Goal: Transaction & Acquisition: Purchase product/service

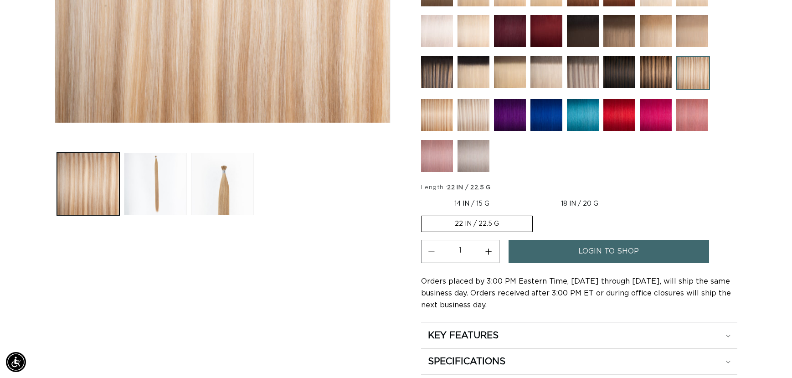
scroll to position [0, 728]
click at [503, 227] on label "22 IN / 22.5 G Variant sold out or unavailable" at bounding box center [477, 224] width 112 height 16
click at [636, 195] on input "22 IN / 22.5 G Variant sold out or unavailable" at bounding box center [636, 194] width 0 height 0
click at [584, 248] on span "login to shop" at bounding box center [609, 251] width 61 height 23
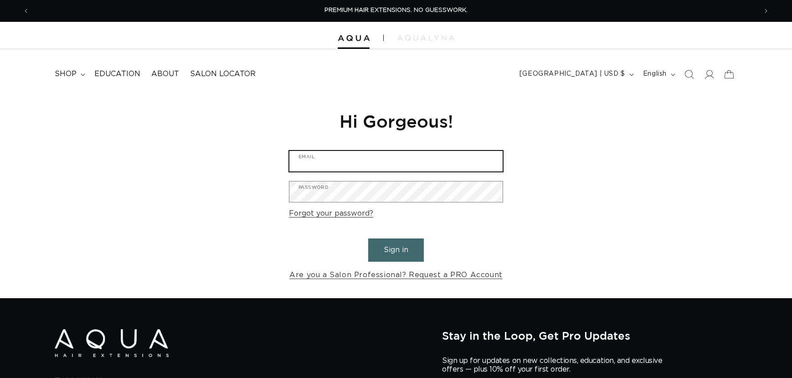
click at [362, 154] on input "Email" at bounding box center [395, 161] width 213 height 21
drag, startPoint x: 303, startPoint y: 129, endPoint x: 309, endPoint y: 122, distance: 9.1
click at [303, 129] on h1 "Hi Gorgeous!" at bounding box center [396, 121] width 214 height 22
click at [423, 27] on div at bounding box center [396, 35] width 792 height 27
click at [425, 36] on img at bounding box center [426, 37] width 57 height 5
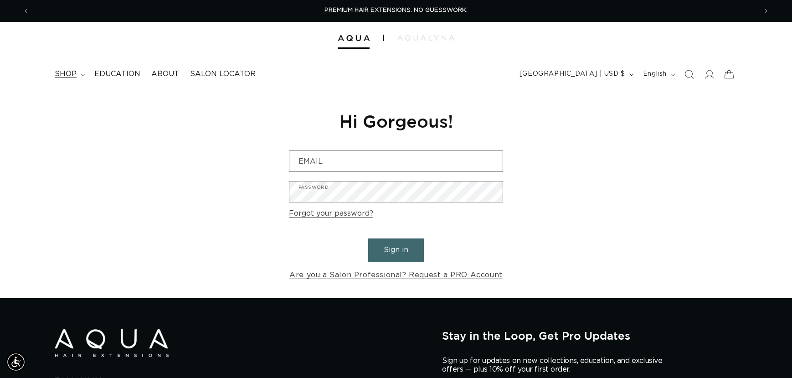
click at [74, 72] on span "shop" at bounding box center [66, 74] width 22 height 10
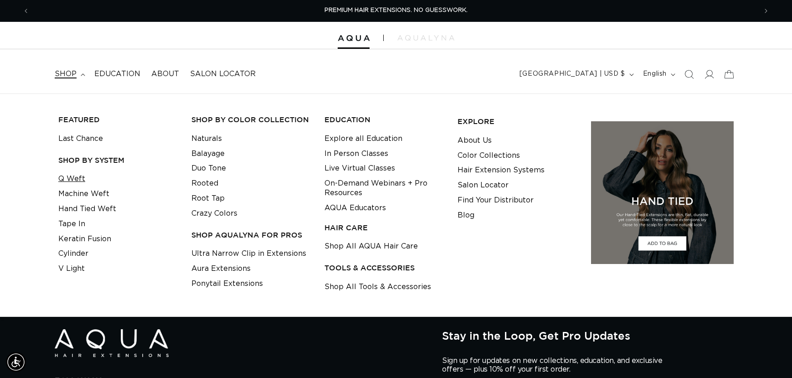
click at [79, 177] on link "Q Weft" at bounding box center [71, 178] width 27 height 15
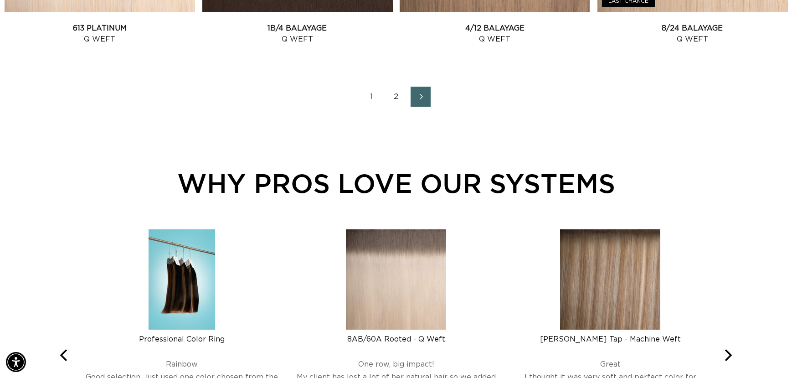
scroll to position [0, 1455]
click at [417, 99] on icon "Next page" at bounding box center [421, 96] width 12 height 6
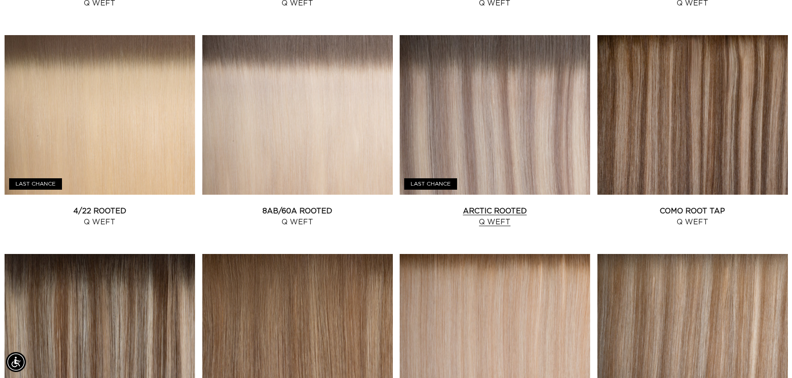
scroll to position [851, 0]
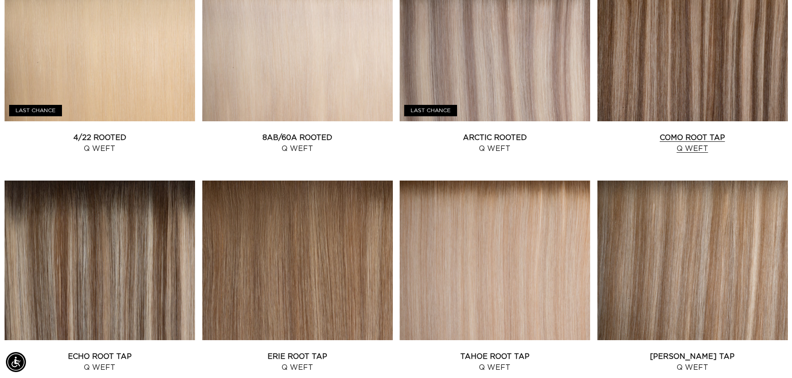
click at [653, 132] on link "Como Root Tap Q Weft" at bounding box center [693, 143] width 191 height 22
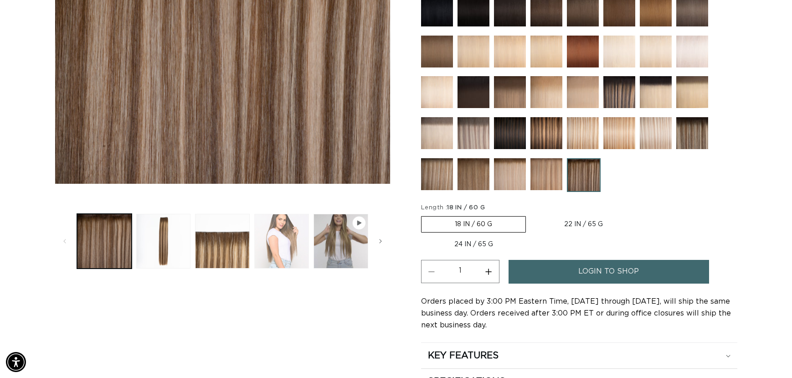
click at [283, 240] on button "Load image 4 in gallery view" at bounding box center [281, 241] width 55 height 55
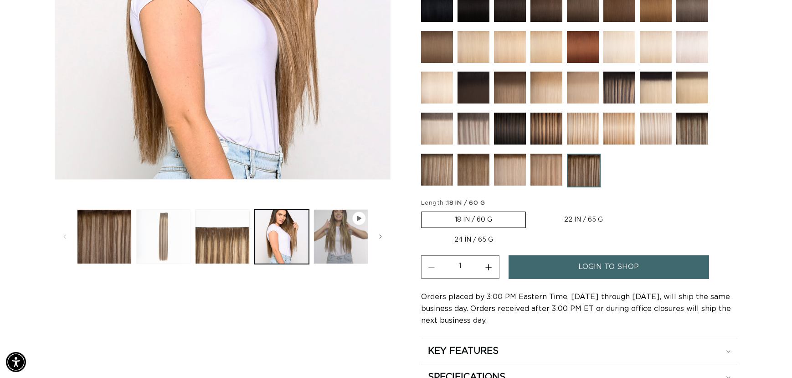
scroll to position [0, 1455]
click at [170, 236] on button "Load image 2 in gallery view" at bounding box center [163, 236] width 55 height 55
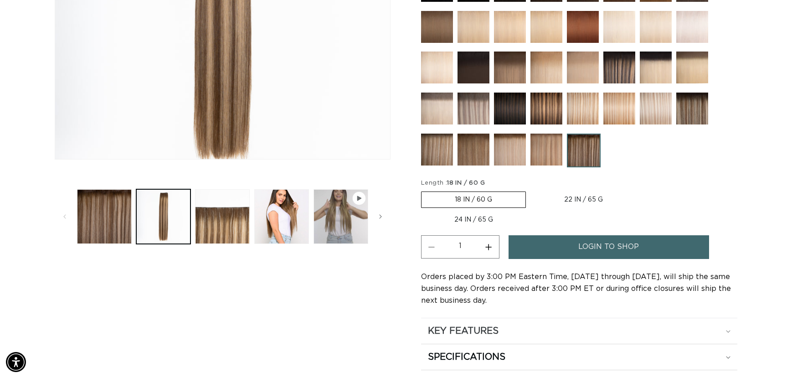
scroll to position [248, 0]
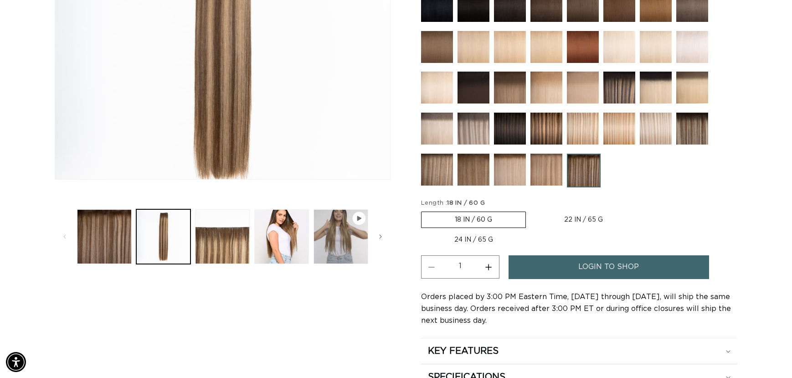
click at [593, 212] on label "22 IN / 65 G Variant sold out or unavailable" at bounding box center [583, 220] width 105 height 16
click at [531, 210] on input "22 IN / 65 G Variant sold out or unavailable" at bounding box center [531, 210] width 0 height 0
radio input "true"
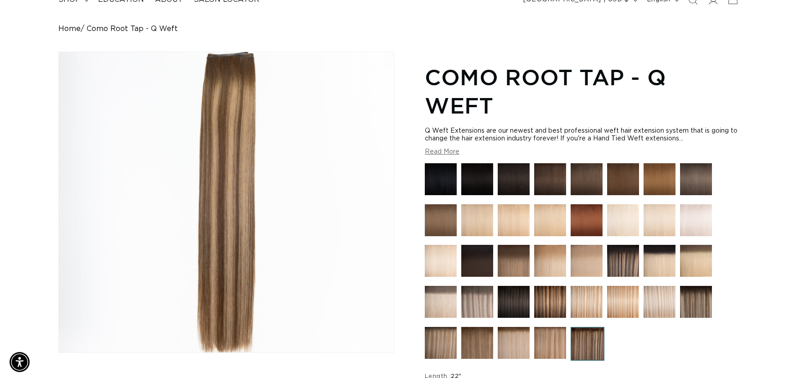
scroll to position [0, 0]
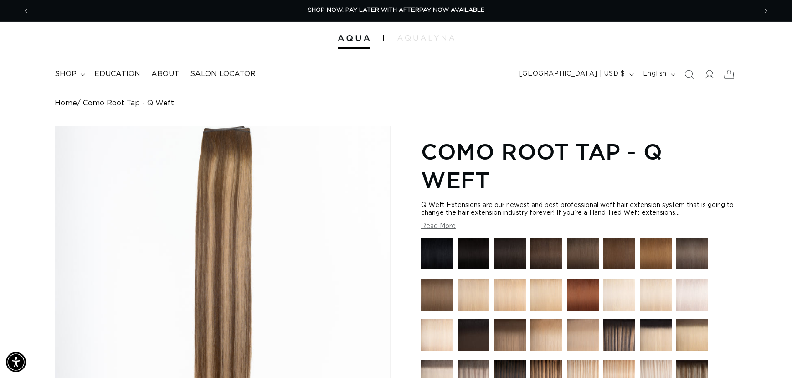
click at [725, 76] on icon at bounding box center [728, 73] width 21 height 21
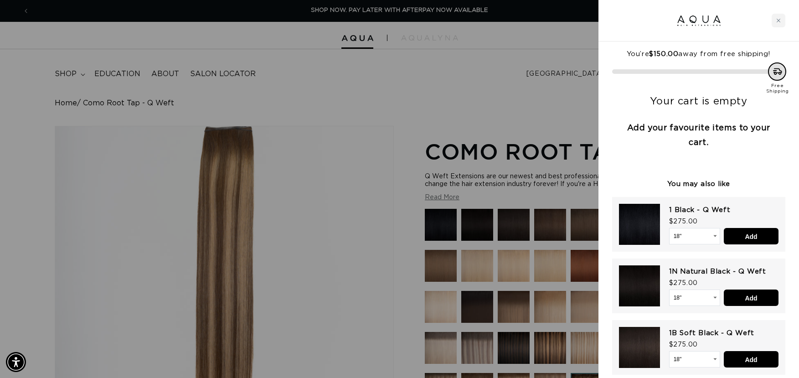
scroll to position [4, 0]
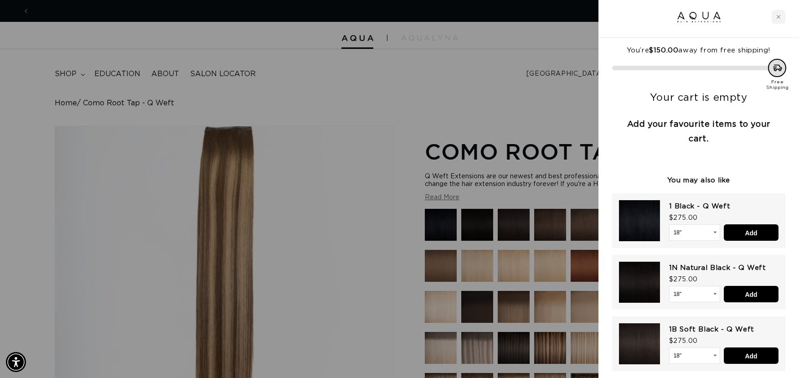
click at [689, 233] on select "18" 22" 24"" at bounding box center [694, 232] width 51 height 16
click at [687, 227] on select "18" 22" 24"" at bounding box center [694, 232] width 51 height 16
click at [669, 224] on select "18" 22" 24"" at bounding box center [694, 232] width 51 height 16
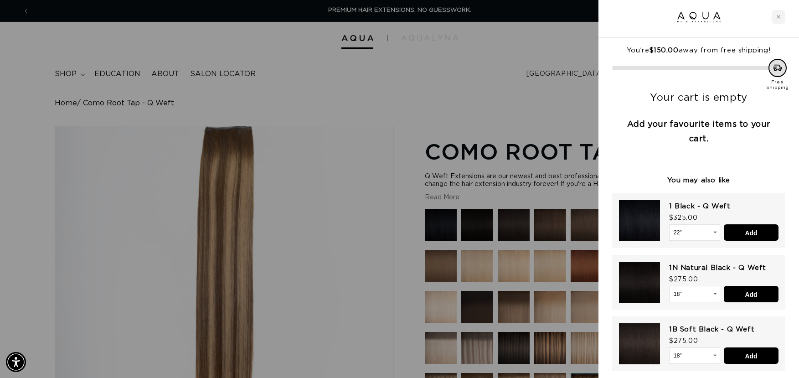
click at [684, 236] on select "18" 22" 24"" at bounding box center [694, 232] width 51 height 16
click at [669, 224] on select "18" 22" 24"" at bounding box center [694, 232] width 51 height 16
click at [688, 237] on select "18" 22" 24"" at bounding box center [694, 232] width 51 height 16
select select "43686704316644"
click at [669, 224] on select "18" 22" 24"" at bounding box center [694, 232] width 51 height 16
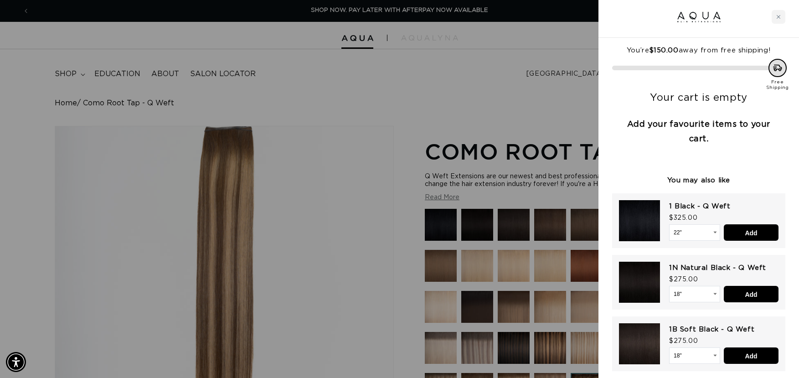
click at [508, 171] on div at bounding box center [399, 189] width 799 height 378
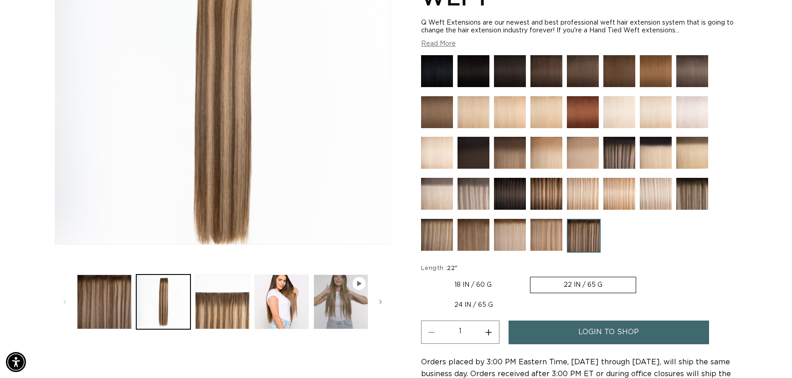
scroll to position [0, 1455]
click at [490, 297] on label "24 IN / 65 G Variant sold out or unavailable" at bounding box center [473, 305] width 105 height 16
click at [641, 275] on input "24 IN / 65 G Variant sold out or unavailable" at bounding box center [641, 275] width 0 height 0
radio input "true"
click at [598, 277] on label "22 IN / 65 G Variant sold out or unavailable" at bounding box center [582, 285] width 105 height 16
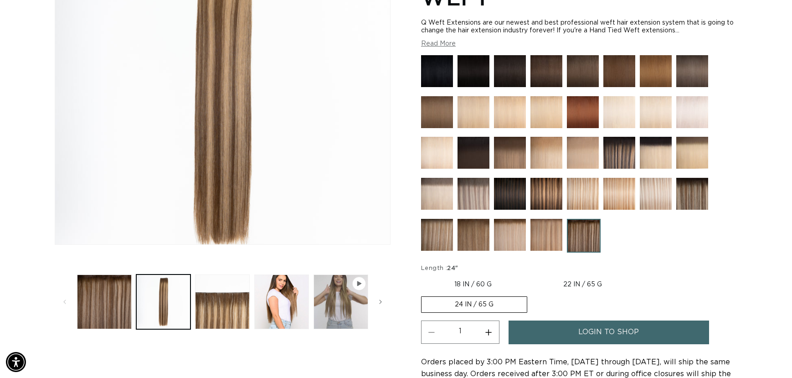
click at [530, 275] on input "22 IN / 65 G Variant sold out or unavailable" at bounding box center [530, 275] width 0 height 0
radio input "true"
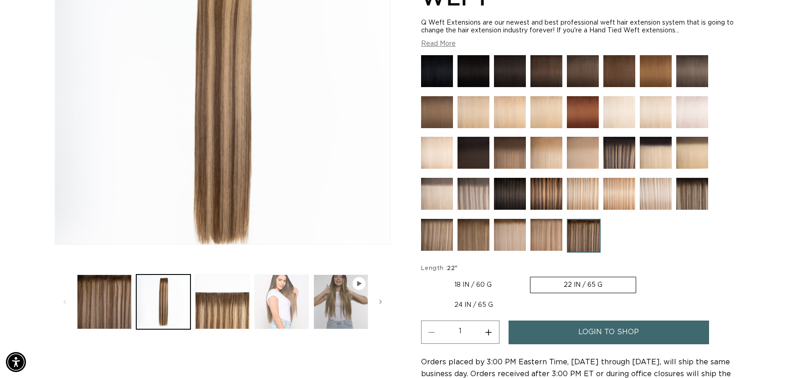
click at [284, 303] on button "Load image 4 in gallery view" at bounding box center [281, 301] width 55 height 55
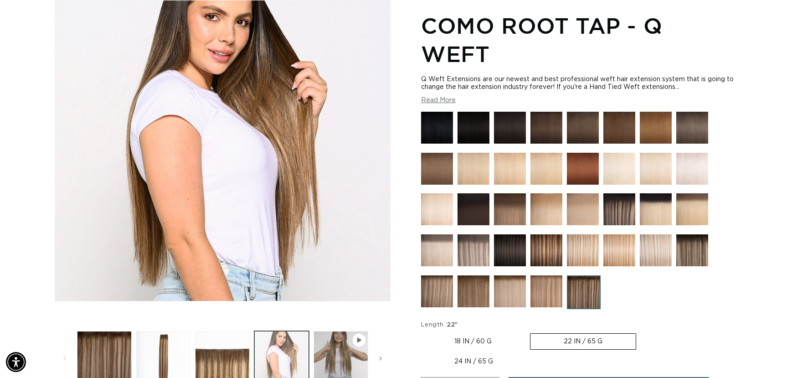
scroll to position [0, 0]
click at [583, 275] on img at bounding box center [584, 292] width 34 height 34
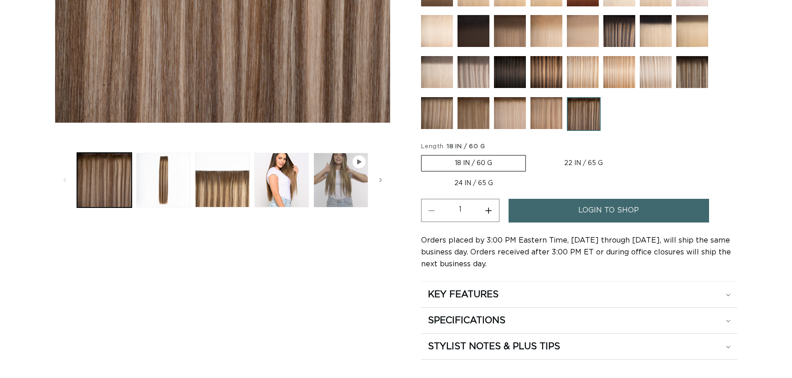
scroll to position [243, 0]
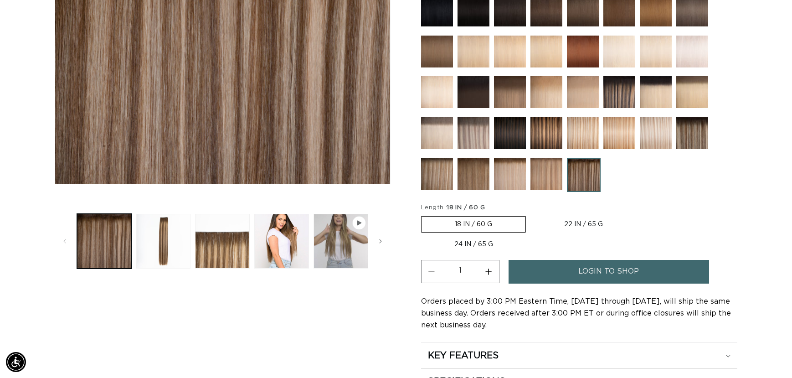
click at [438, 158] on img at bounding box center [437, 174] width 32 height 32
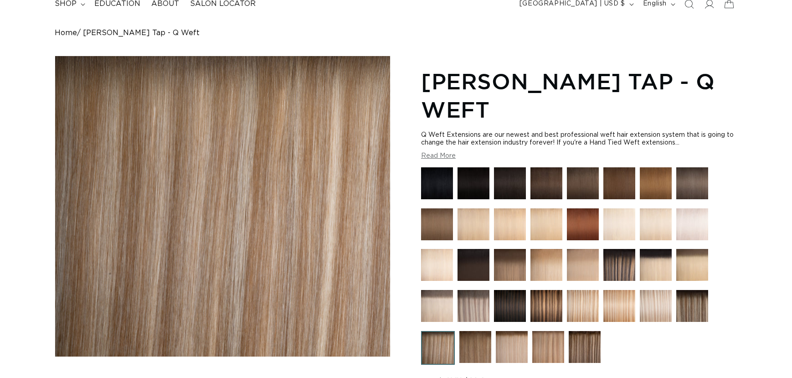
scroll to position [122, 0]
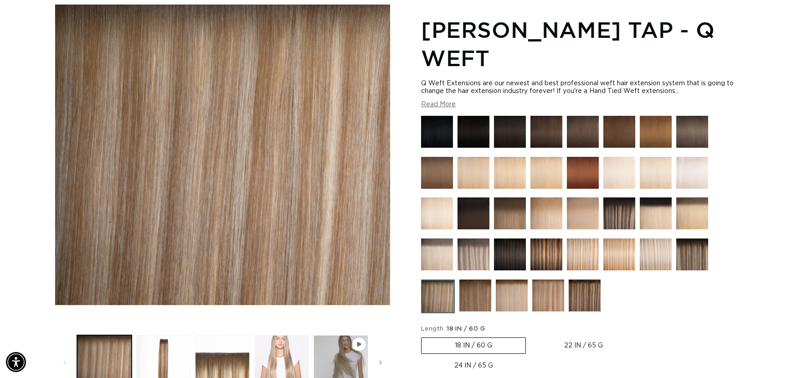
click at [294, 356] on button "Load image 4 in gallery view" at bounding box center [281, 362] width 55 height 55
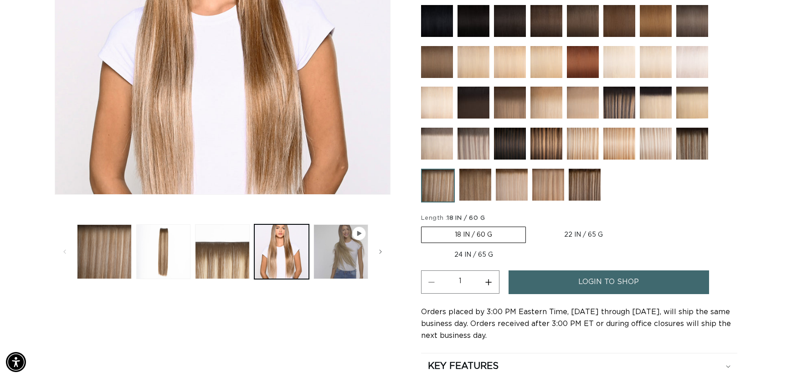
scroll to position [243, 0]
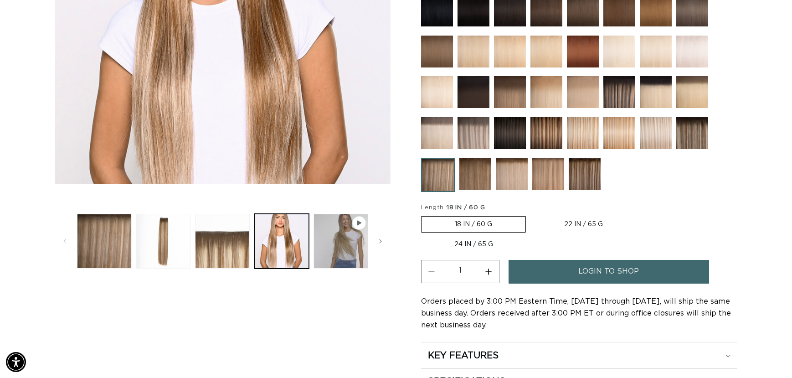
click at [204, 252] on button "Load image 3 in gallery view" at bounding box center [222, 241] width 55 height 55
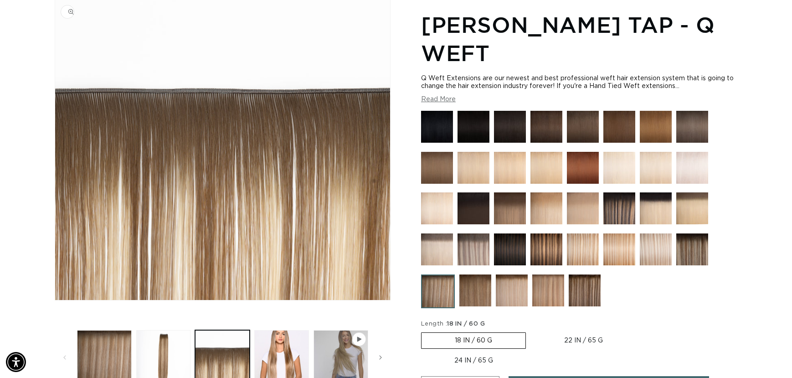
scroll to position [126, 0]
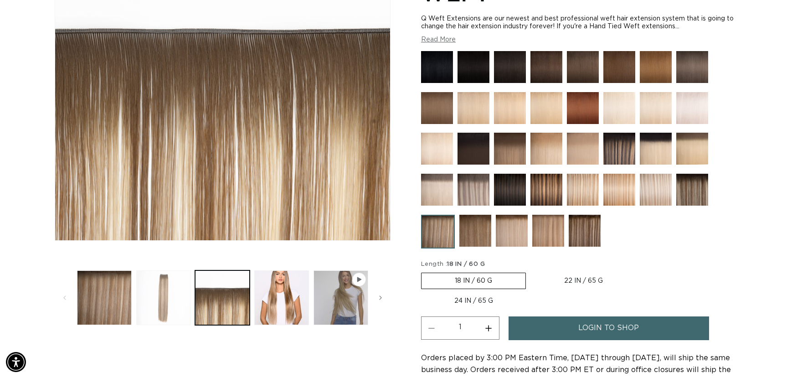
click at [179, 282] on button "Load image 2 in gallery view" at bounding box center [163, 297] width 55 height 55
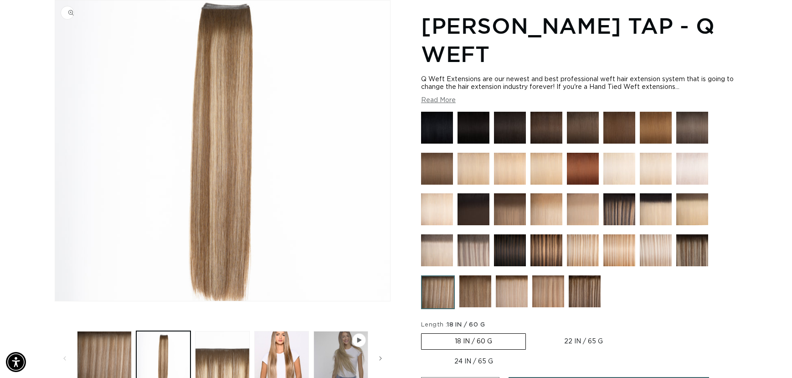
scroll to position [0, 728]
click at [131, 344] on button "Load image 1 in gallery view" at bounding box center [104, 358] width 55 height 55
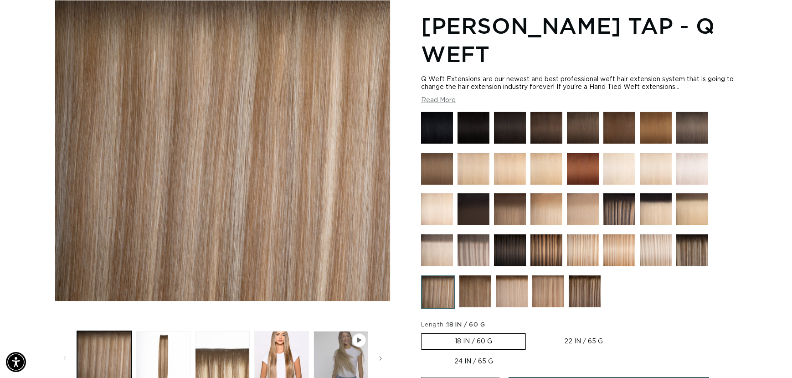
click at [472, 302] on img at bounding box center [476, 291] width 32 height 32
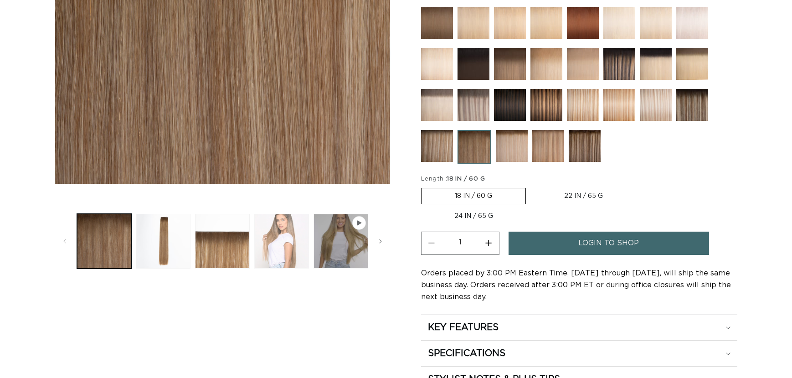
click at [285, 250] on button "Load image 4 in gallery view" at bounding box center [281, 241] width 55 height 55
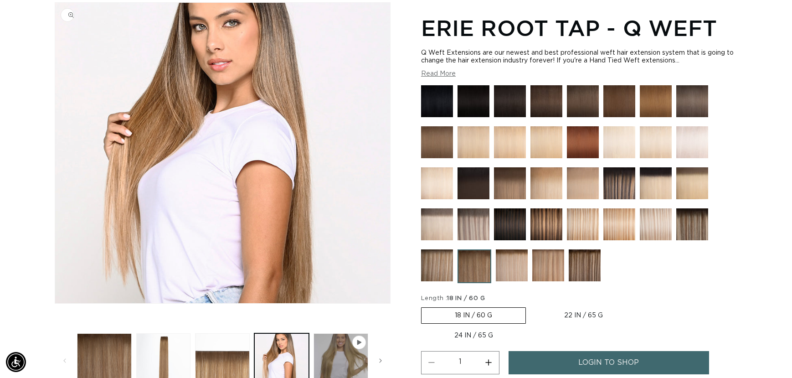
scroll to position [126, 0]
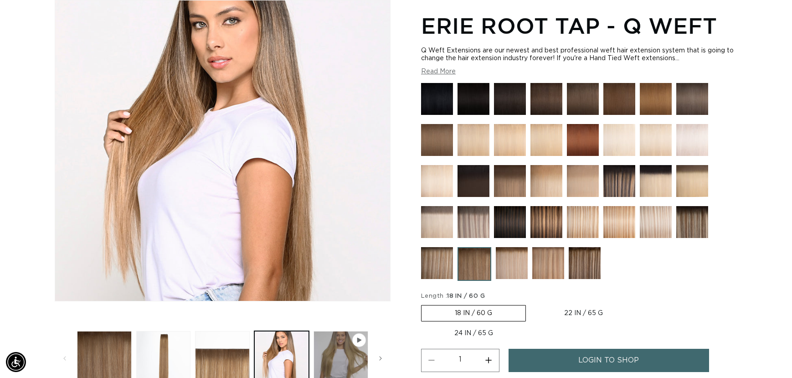
click at [444, 262] on img at bounding box center [437, 263] width 32 height 32
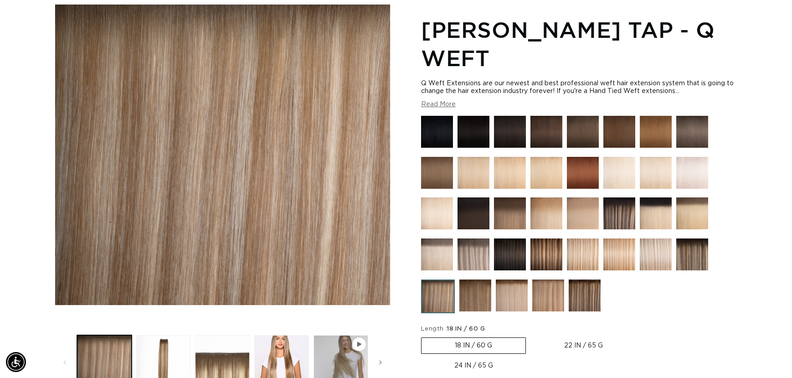
scroll to position [0, 728]
click at [587, 303] on img at bounding box center [585, 295] width 32 height 32
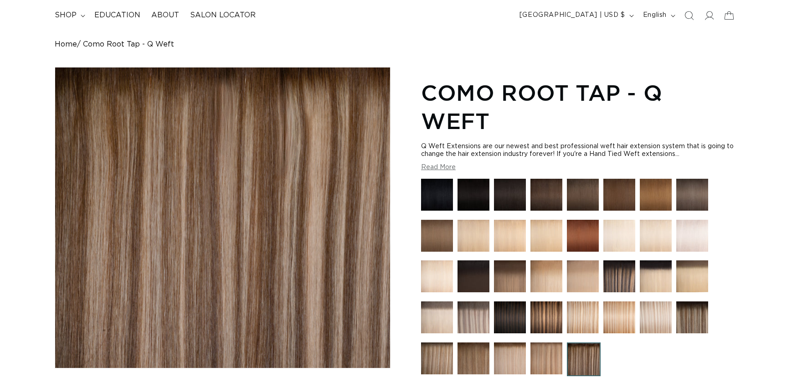
scroll to position [182, 0]
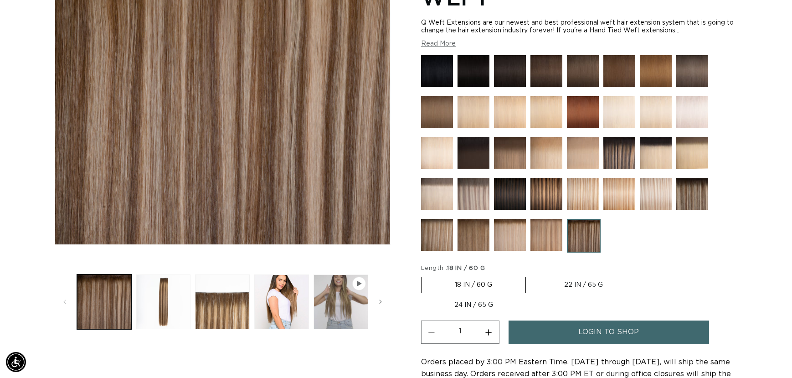
click at [554, 277] on label "22 IN / 65 G Variant sold out or unavailable" at bounding box center [583, 285] width 105 height 16
click at [531, 275] on input "22 IN / 65 G Variant sold out or unavailable" at bounding box center [531, 275] width 0 height 0
radio input "true"
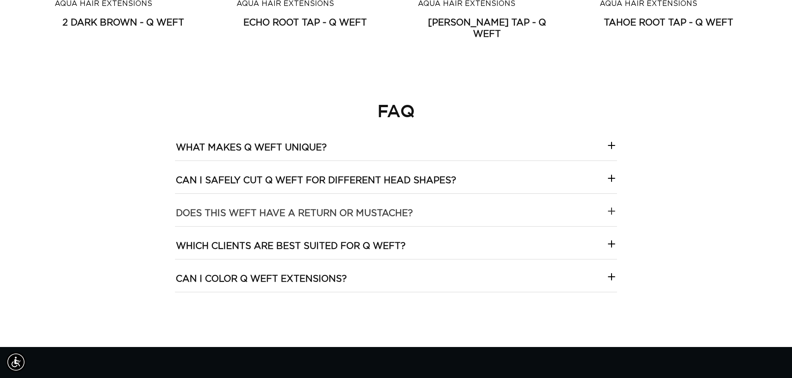
scroll to position [0, 728]
click at [324, 142] on h3 "What makes Q Weft unique?" at bounding box center [251, 148] width 151 height 12
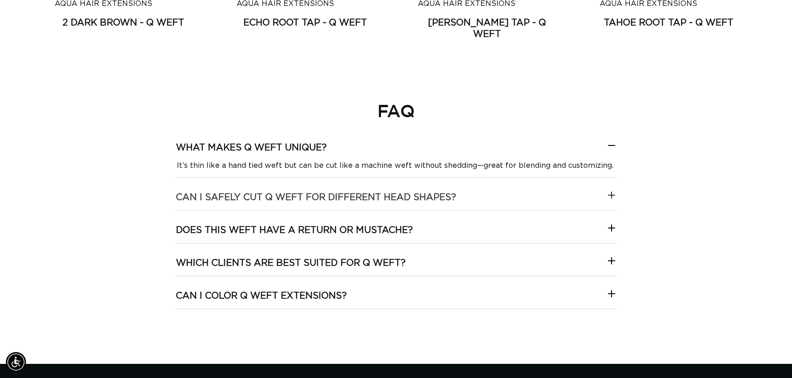
click at [345, 178] on shapes\?-template--18844261286116__collapsible_content_RjkbrX "Can I safely cut Q Weft for different head shapes?" at bounding box center [396, 194] width 442 height 32
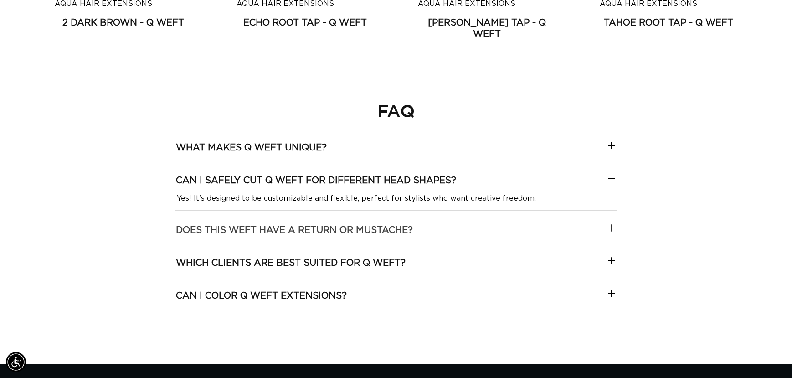
scroll to position [0, 1455]
click at [347, 211] on -template--18844261286116__collapsible_content_RjkbrX "Does this weft have a return or mustache?" at bounding box center [396, 227] width 442 height 32
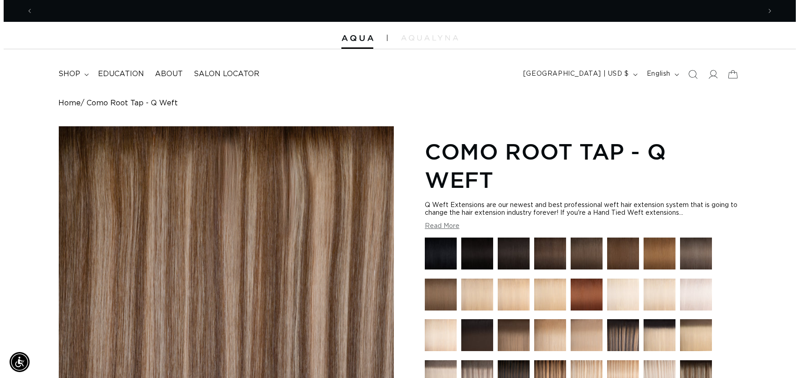
scroll to position [0, 0]
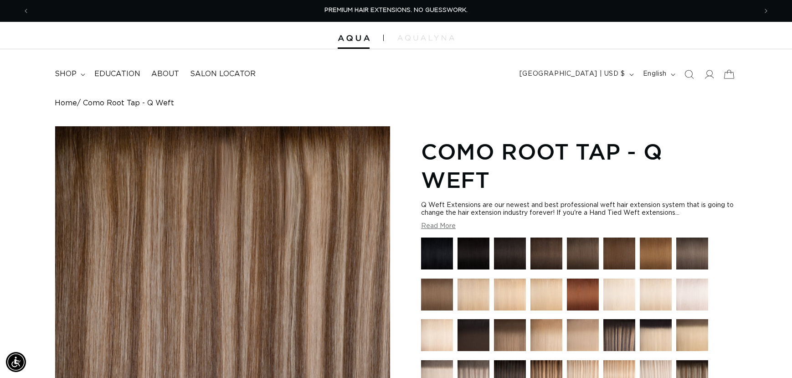
click at [726, 77] on icon at bounding box center [728, 73] width 21 height 21
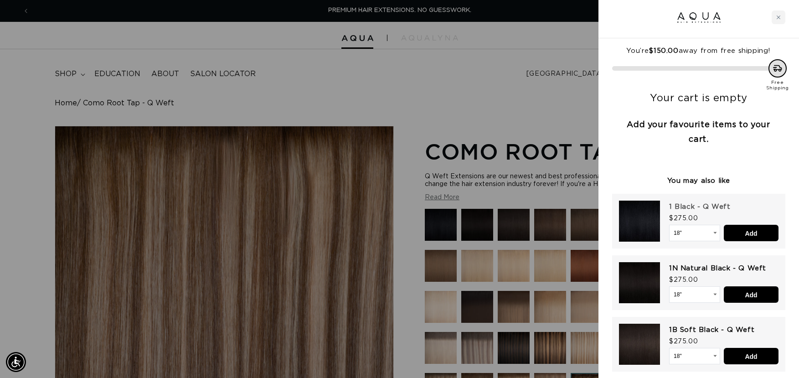
scroll to position [4, 0]
click at [717, 357] on select "18" 22" 24"" at bounding box center [694, 355] width 51 height 16
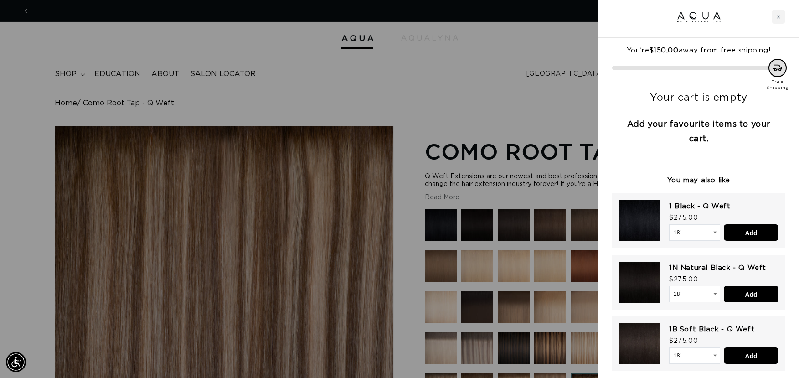
scroll to position [0, 734]
select select "43843879764196"
click at [669, 347] on select "18" 22" 24"" at bounding box center [694, 355] width 51 height 16
click at [713, 299] on select "18" 22" 24"" at bounding box center [694, 294] width 51 height 16
select select "43843880943844"
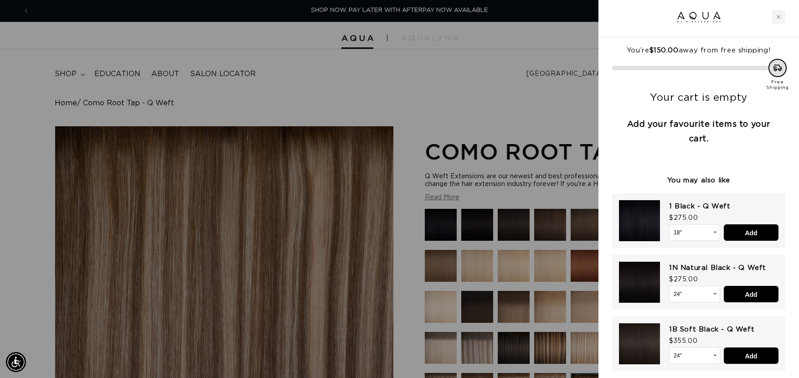
click at [669, 286] on select "18" 22" 24"" at bounding box center [694, 294] width 51 height 16
click at [711, 231] on select "18" 22" 24"" at bounding box center [694, 232] width 51 height 16
click at [669, 224] on select "18" 22" 24"" at bounding box center [694, 232] width 51 height 16
click at [692, 234] on select "18" 22" 24"" at bounding box center [694, 232] width 51 height 16
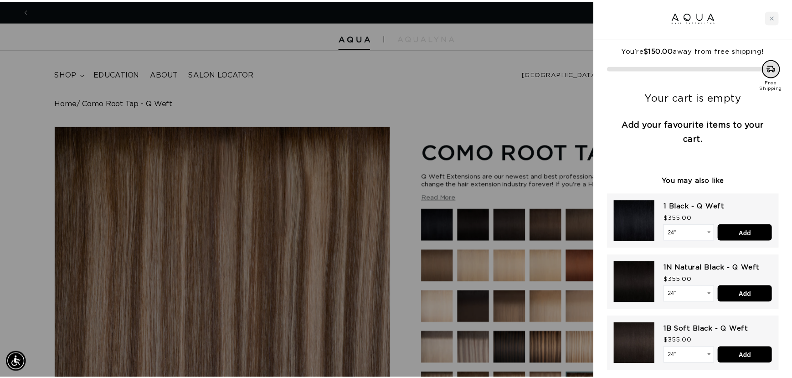
scroll to position [0, 0]
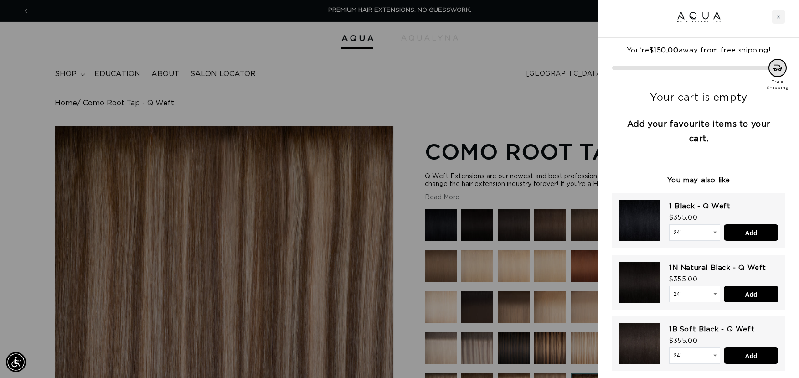
select select "43686704316644"
click at [669, 224] on select "18" 22" 24"" at bounding box center [694, 232] width 51 height 16
click at [524, 161] on div at bounding box center [399, 189] width 799 height 378
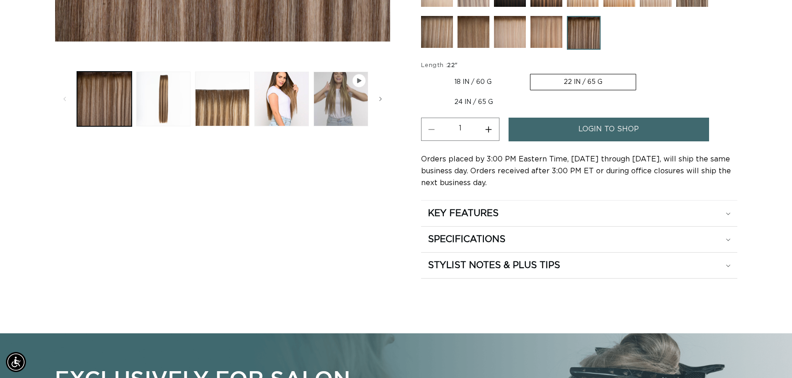
scroll to position [425, 0]
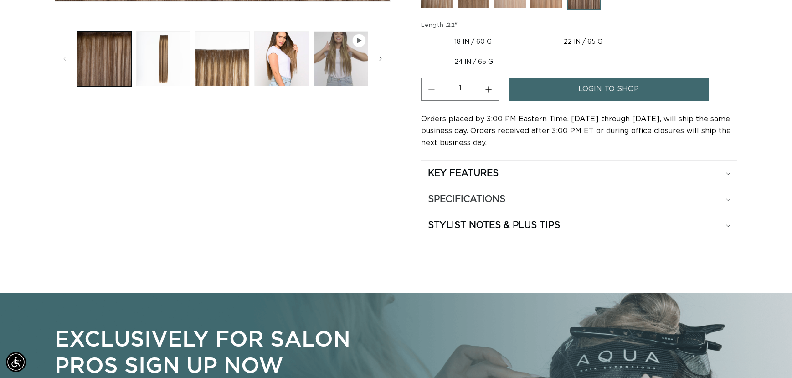
click at [529, 186] on summary "SPECIFICATIONS" at bounding box center [579, 199] width 316 height 26
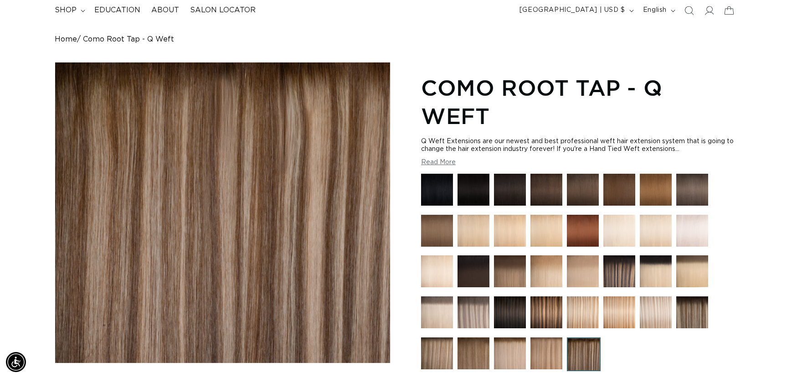
scroll to position [0, 0]
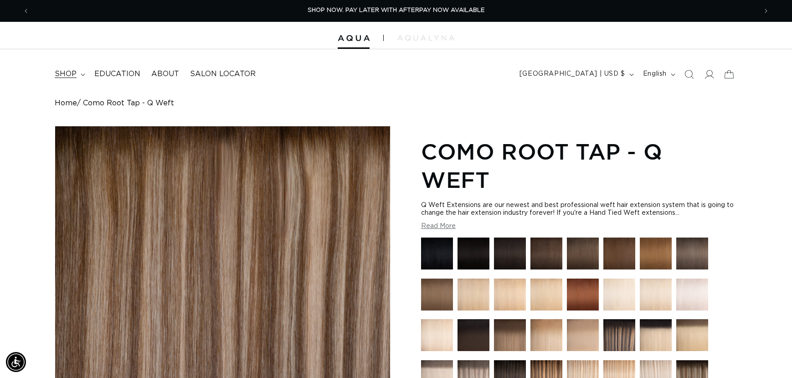
click at [68, 74] on span "shop" at bounding box center [66, 74] width 22 height 10
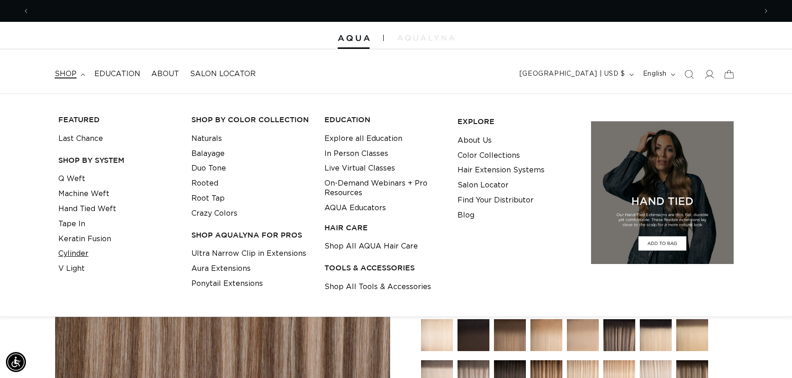
click at [67, 254] on link "Cylinder" at bounding box center [73, 253] width 30 height 15
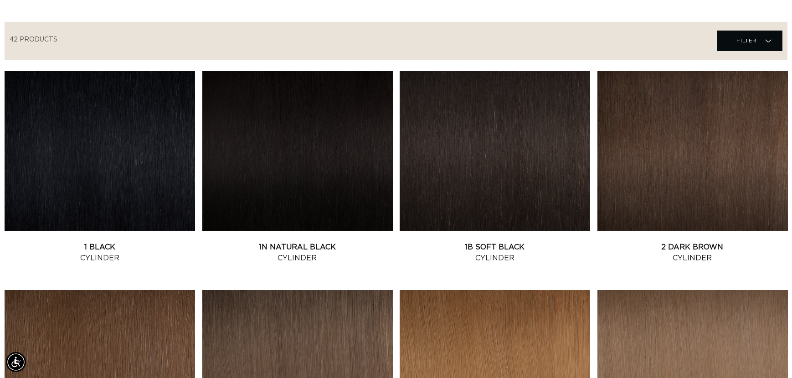
scroll to position [547, 0]
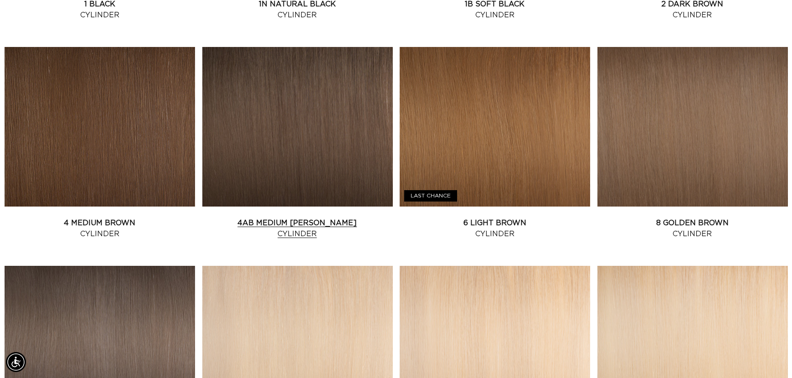
click at [334, 217] on link "4AB Medium Ash Brown Cylinder" at bounding box center [297, 228] width 191 height 22
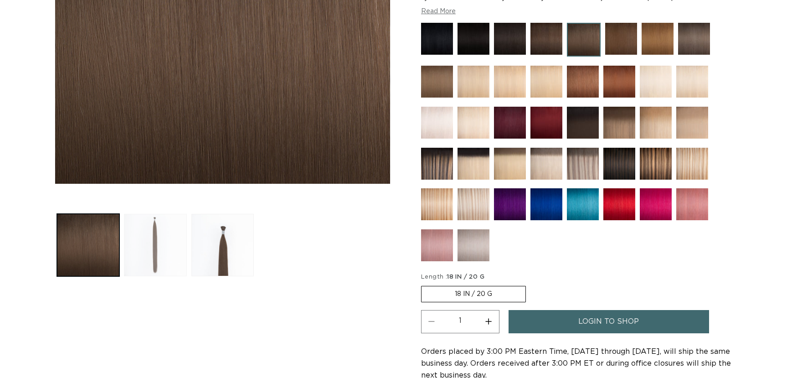
click at [162, 246] on button "Load image 2 in gallery view" at bounding box center [155, 245] width 62 height 62
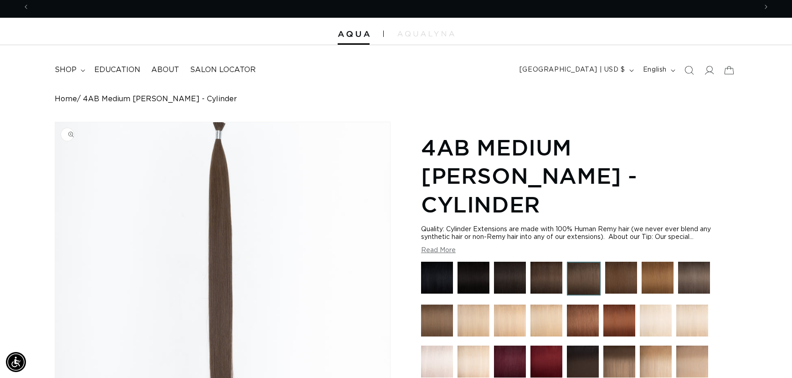
scroll to position [0, 728]
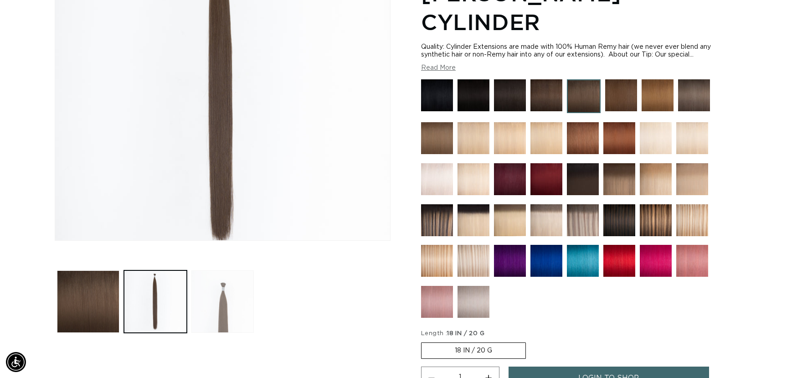
click at [222, 294] on button "Load image 3 in gallery view" at bounding box center [222, 301] width 62 height 62
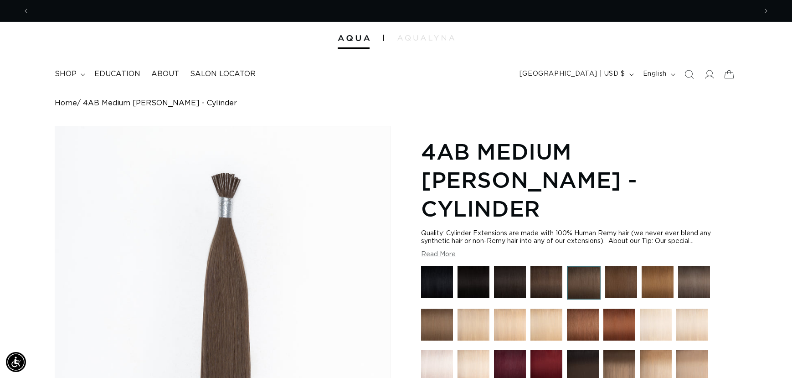
scroll to position [0, 0]
click at [76, 72] on span "shop" at bounding box center [66, 74] width 22 height 10
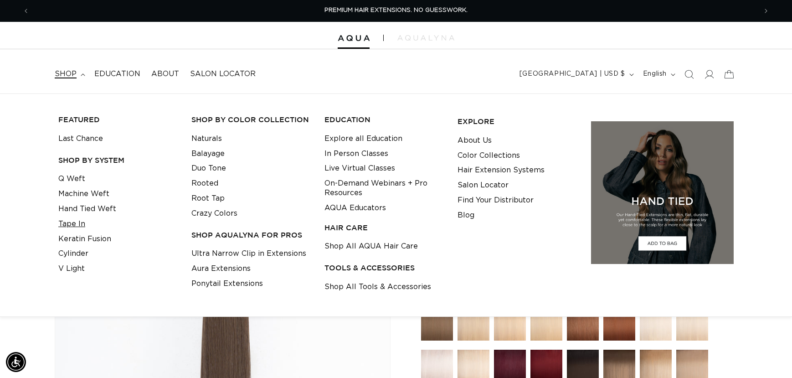
click at [77, 225] on link "Tape In" at bounding box center [71, 224] width 27 height 15
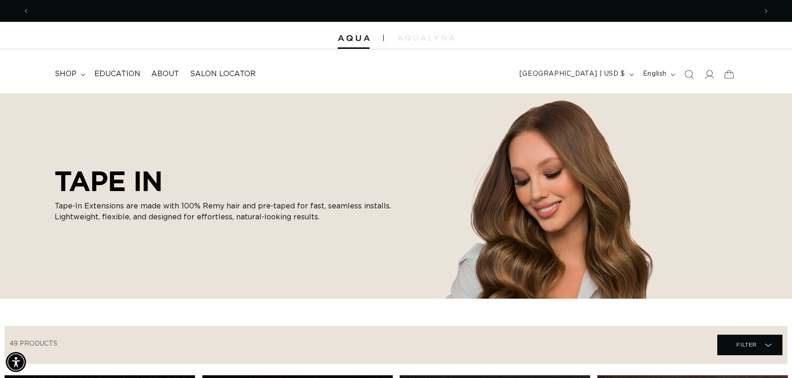
scroll to position [0, 728]
click at [74, 72] on span "shop" at bounding box center [66, 74] width 22 height 10
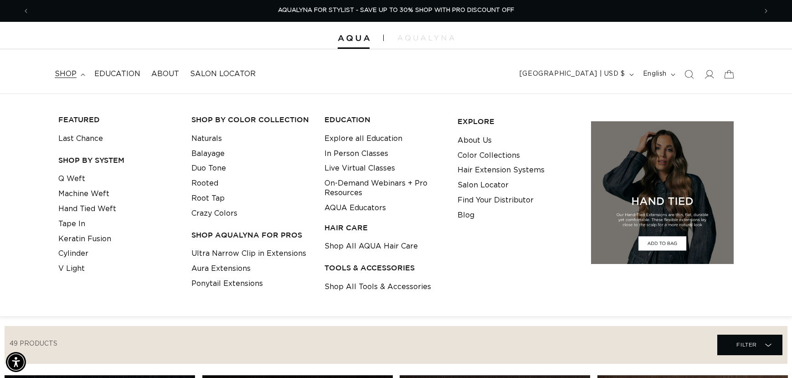
scroll to position [0, 0]
